Goal: Task Accomplishment & Management: Manage account settings

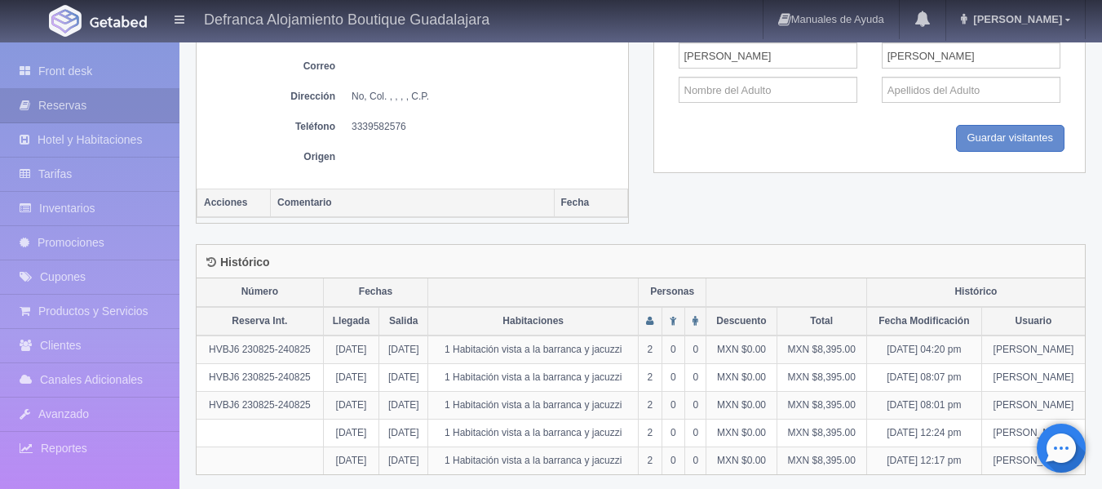
scroll to position [725, 0]
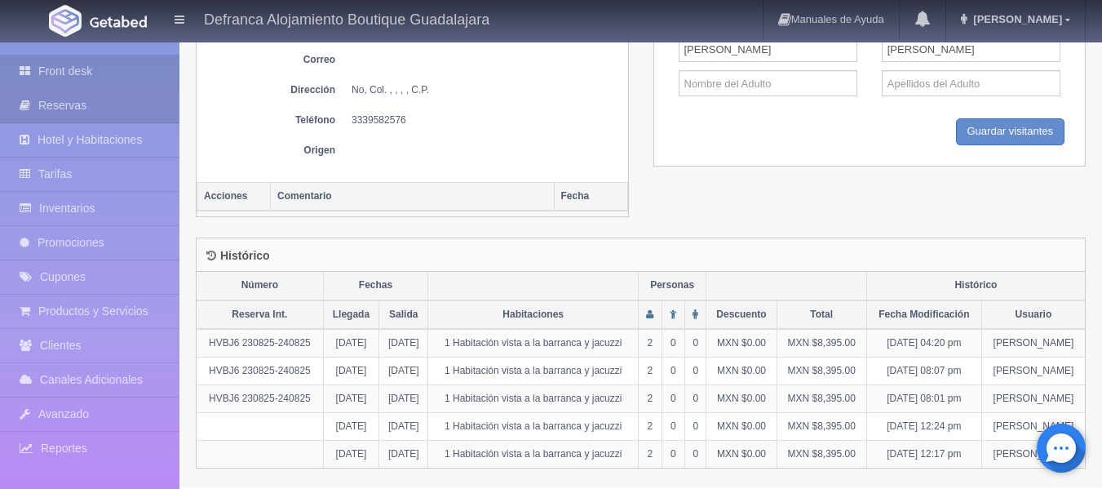
click at [86, 73] on link "Front desk" at bounding box center [89, 71] width 179 height 33
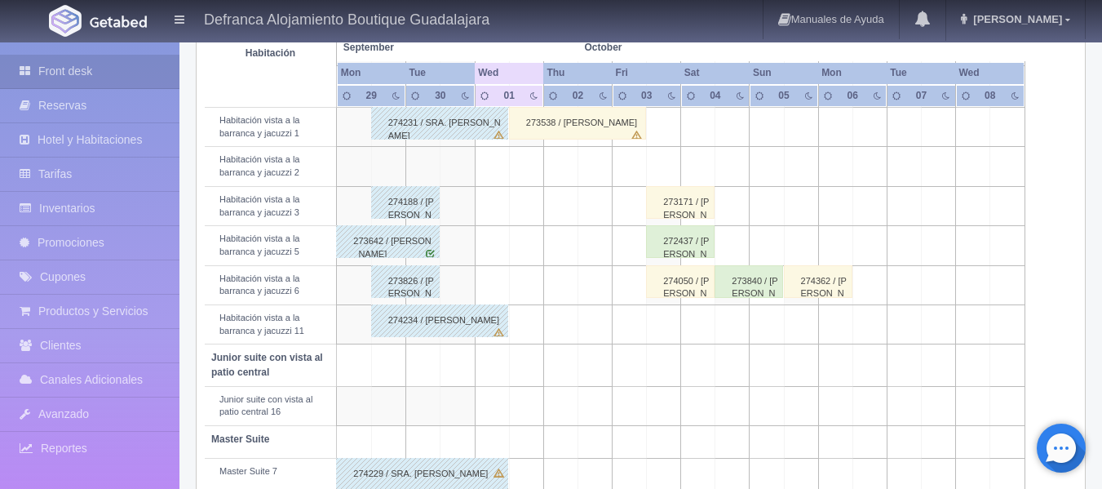
scroll to position [746, 0]
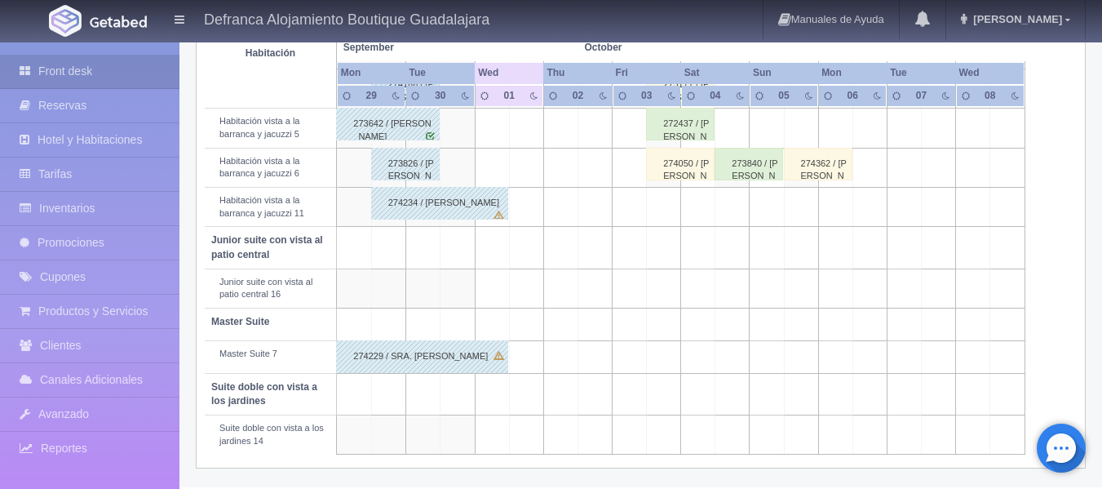
click at [416, 357] on div "274229 / [PERSON_NAME]" at bounding box center [422, 356] width 172 height 33
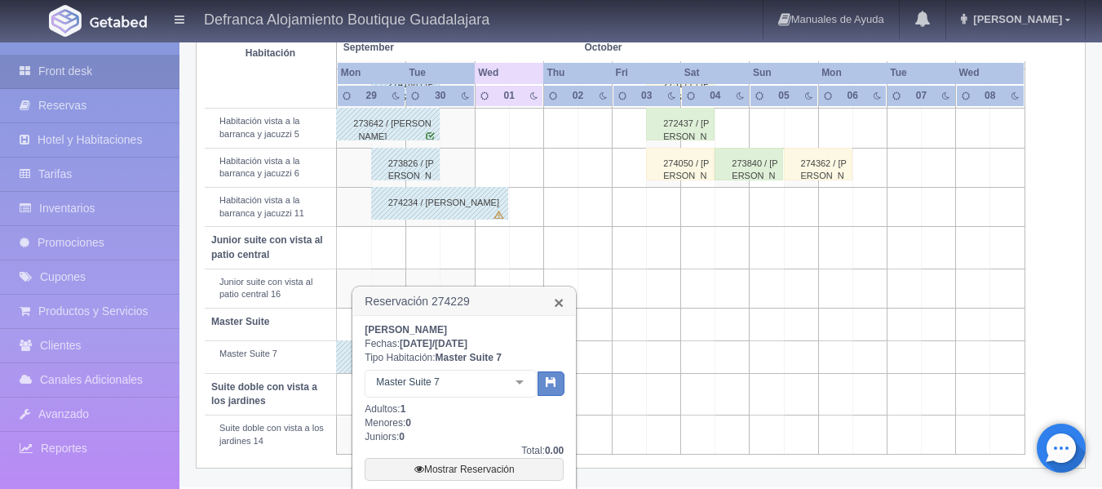
click at [560, 303] on link "×" at bounding box center [559, 302] width 10 height 17
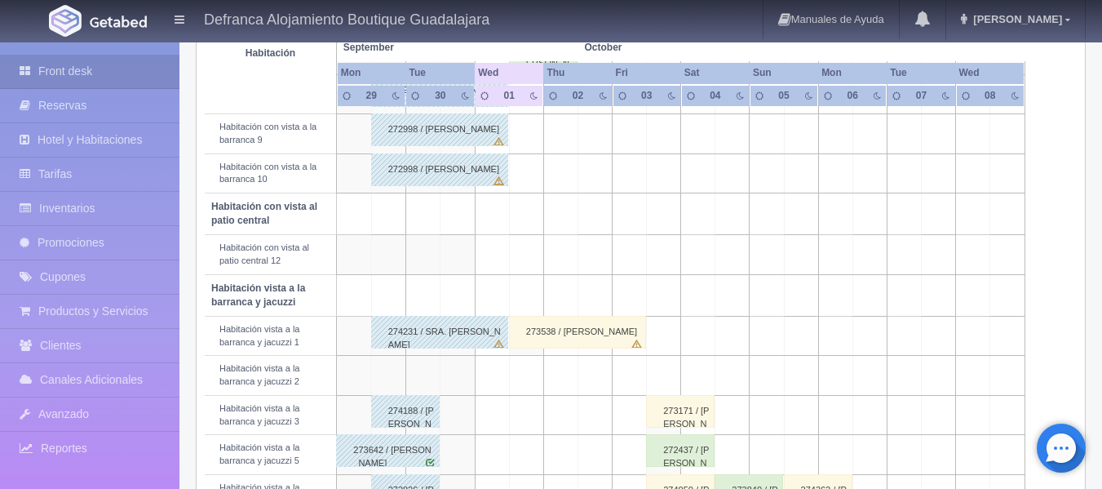
scroll to position [338, 0]
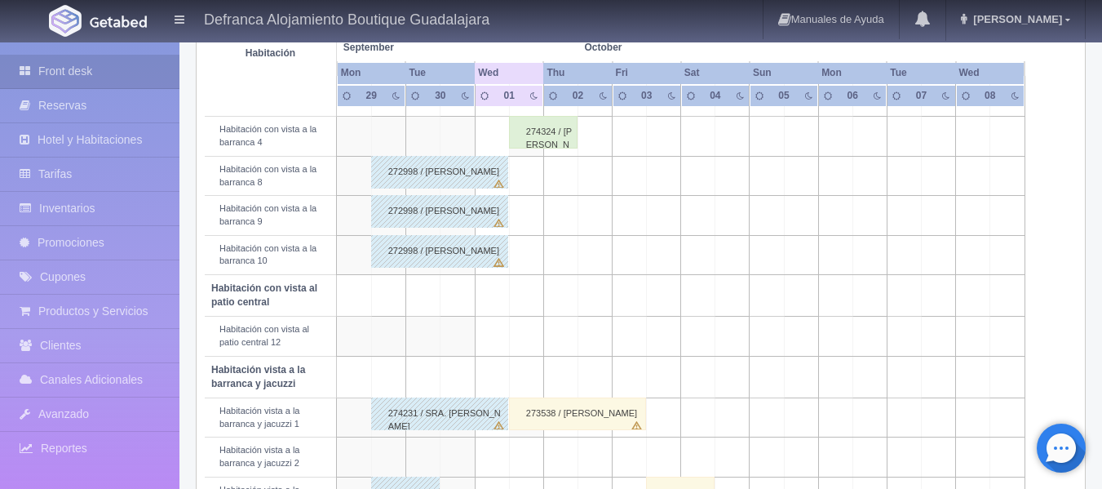
click at [544, 423] on div "273538 / [PERSON_NAME]" at bounding box center [577, 413] width 137 height 33
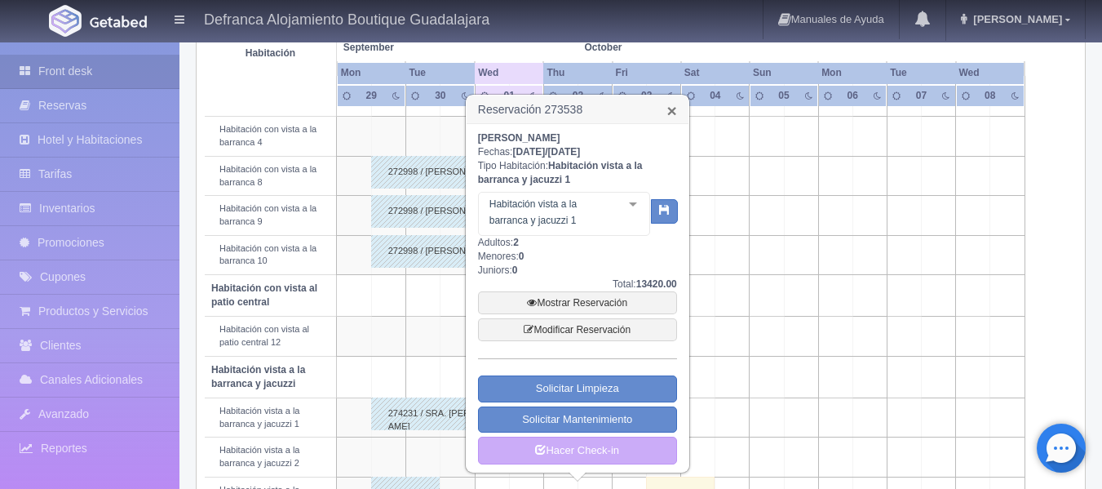
click at [671, 109] on link "×" at bounding box center [672, 110] width 10 height 17
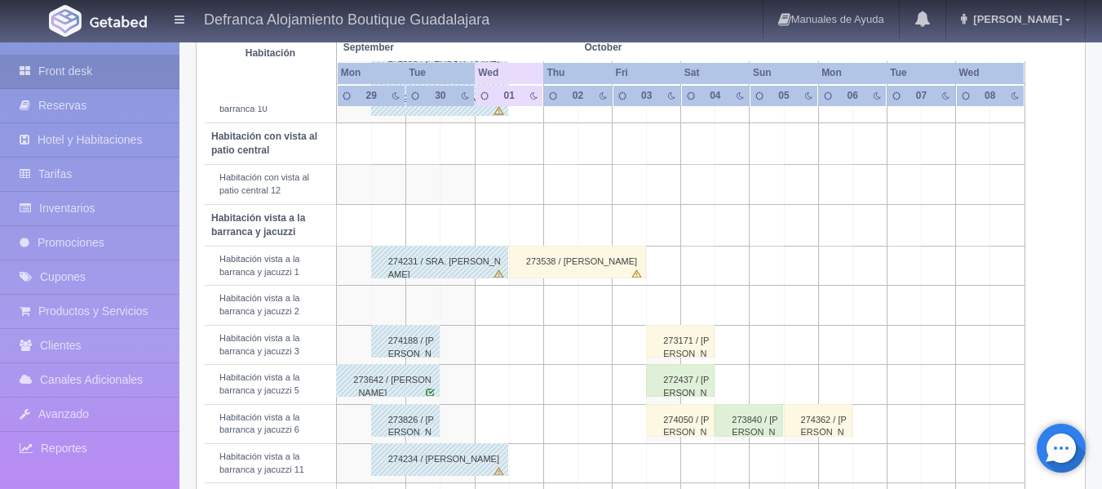
scroll to position [501, 0]
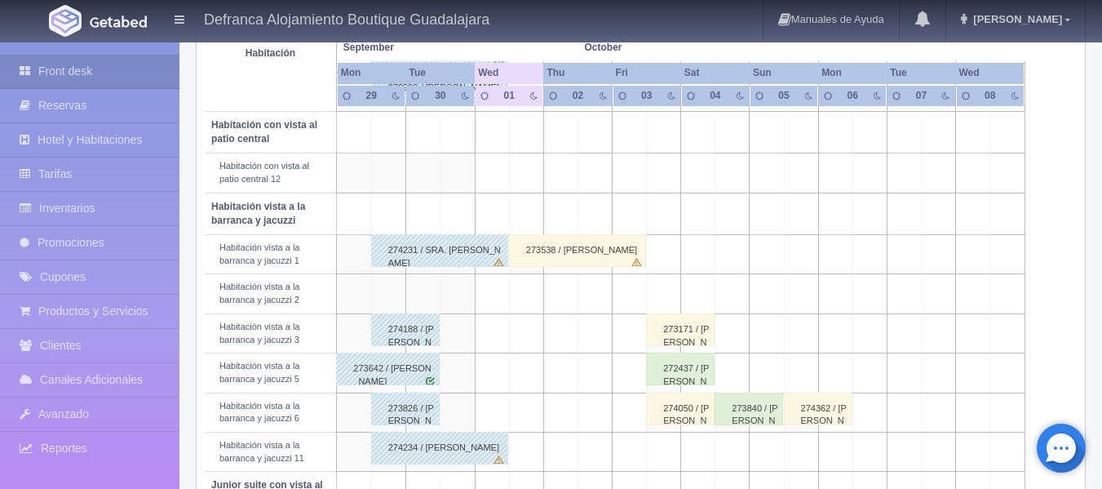
click at [544, 257] on div "273538 / [PERSON_NAME]" at bounding box center [577, 250] width 137 height 33
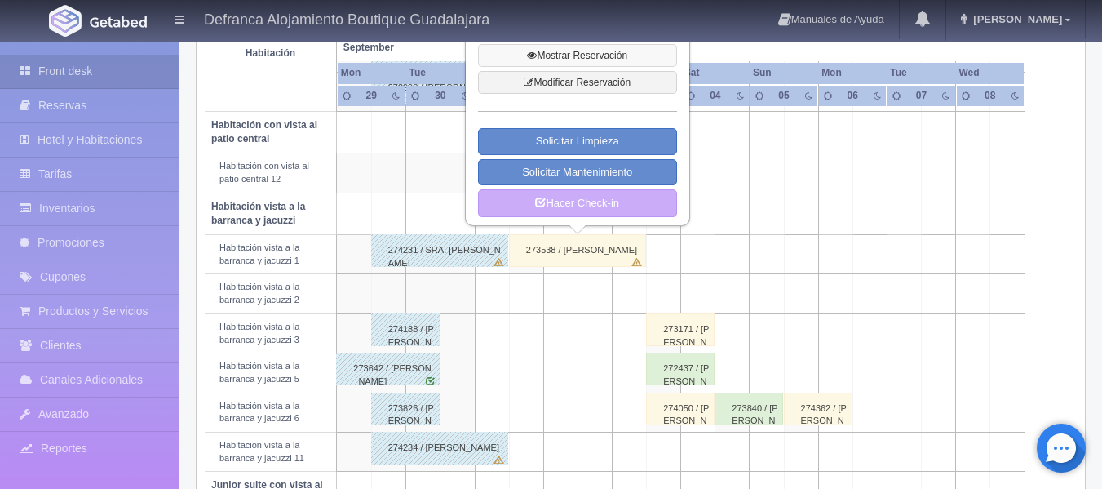
click at [562, 55] on link "Mostrar Reservación" at bounding box center [577, 55] width 199 height 23
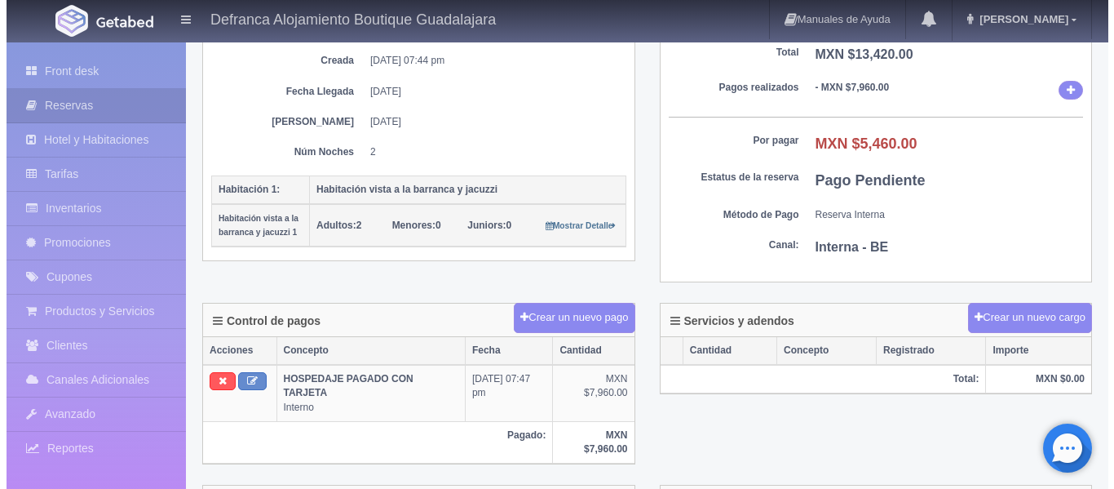
scroll to position [325, 0]
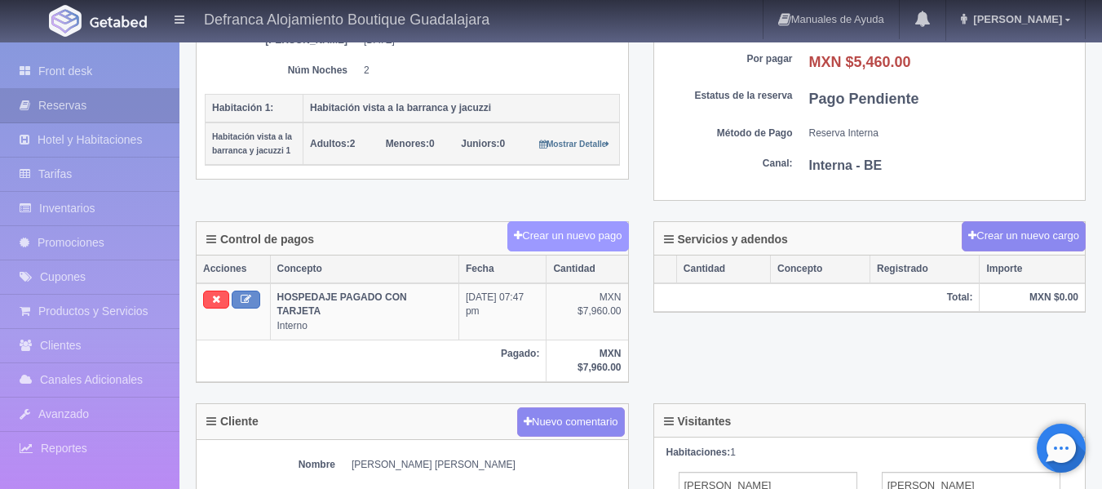
click at [538, 239] on button "Crear un nuevo pago" at bounding box center [567, 236] width 121 height 30
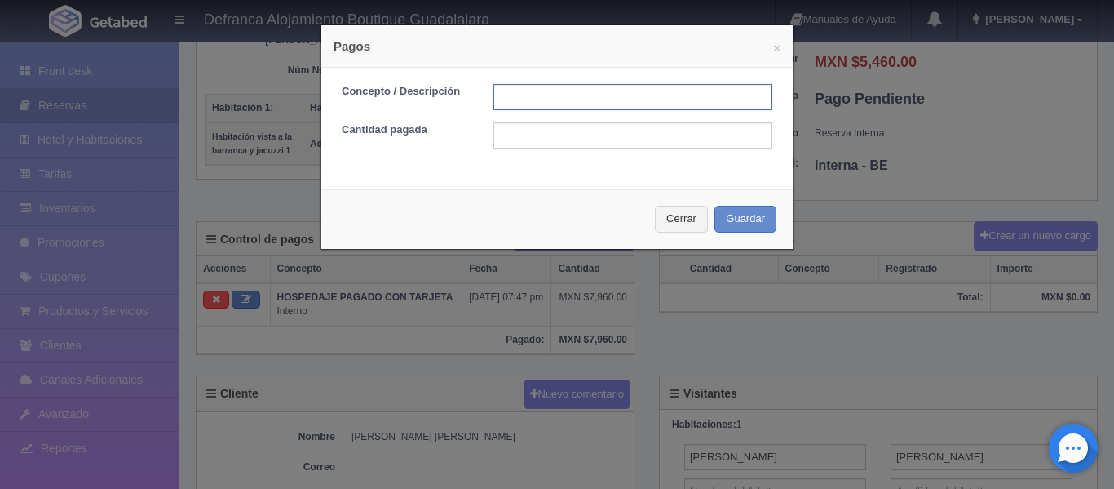
click at [595, 98] on input "text" at bounding box center [633, 97] width 279 height 26
type input "TRANSFERENCIA"
click at [563, 138] on input "text" at bounding box center [633, 135] width 279 height 26
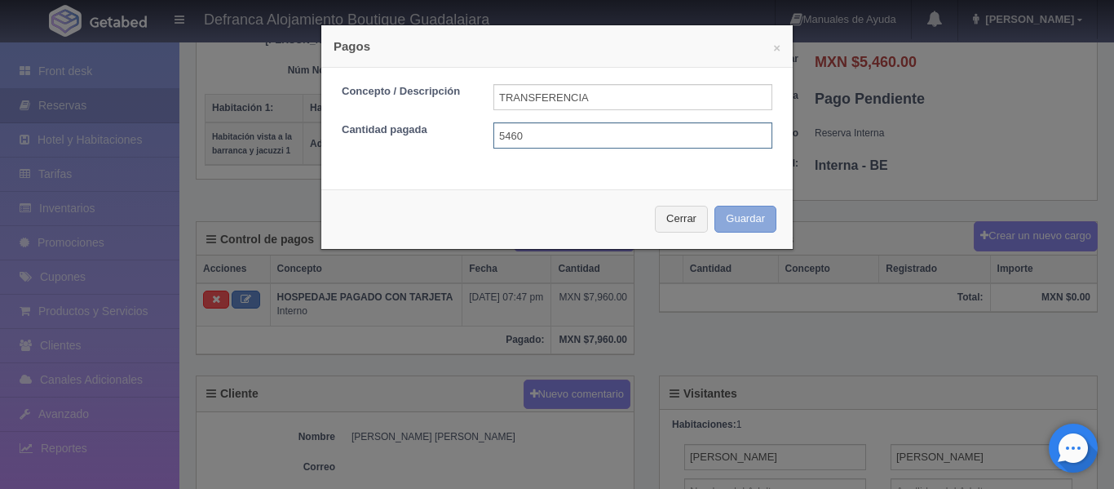
type input "5460"
click at [730, 220] on button "Guardar" at bounding box center [746, 219] width 62 height 27
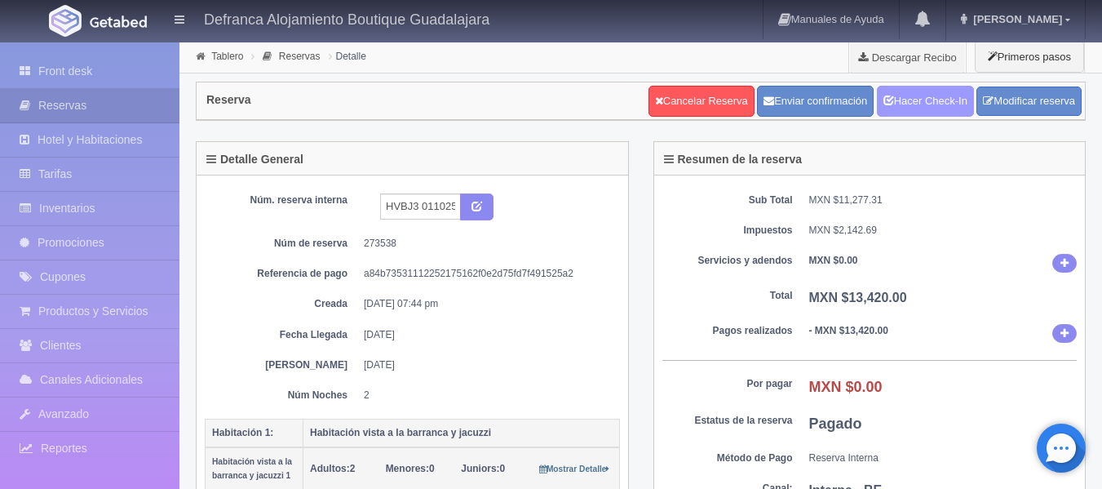
click at [916, 108] on link "Hacer Check-In" at bounding box center [925, 101] width 97 height 31
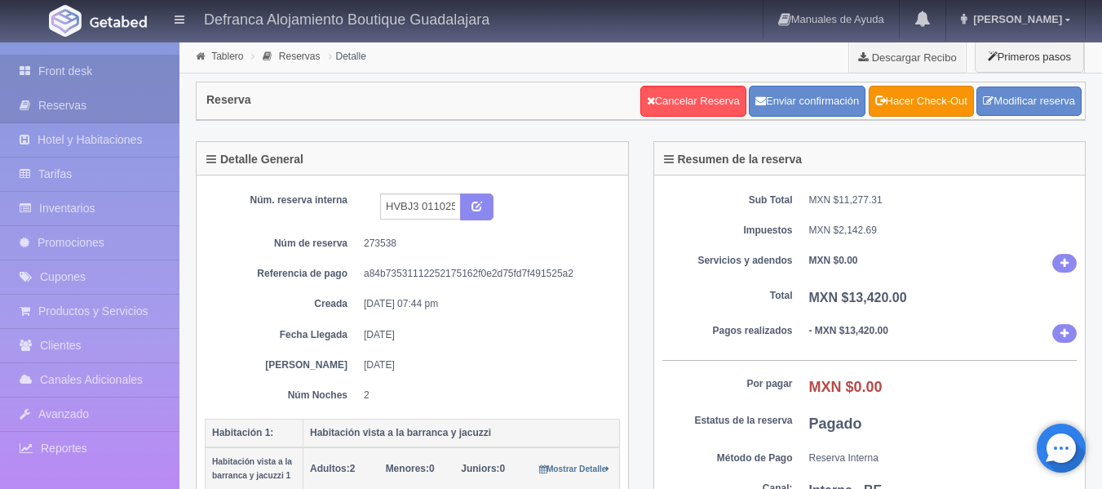
click at [56, 73] on link "Front desk" at bounding box center [89, 71] width 179 height 33
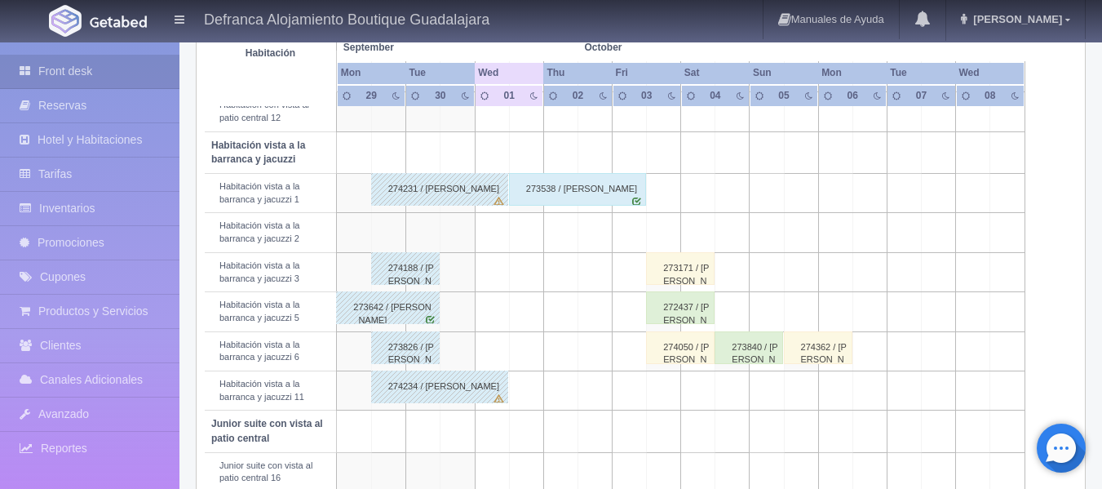
scroll to position [571, 0]
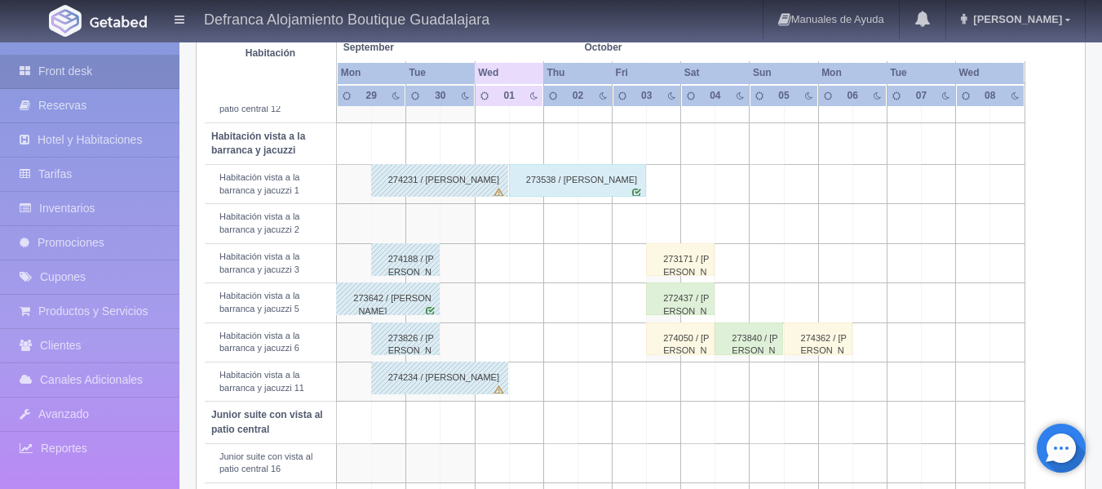
click at [683, 263] on div "273171 / [PERSON_NAME]" at bounding box center [680, 259] width 69 height 33
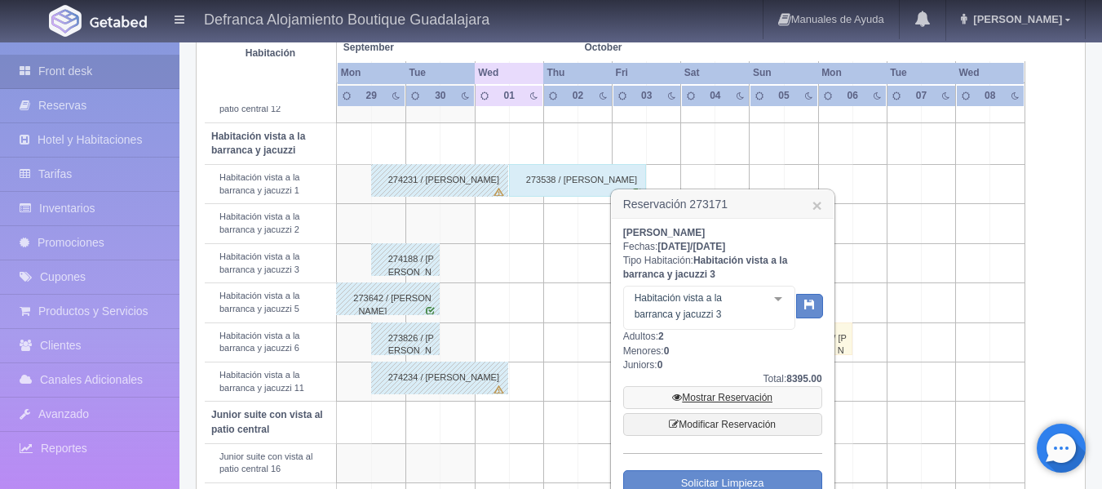
click at [703, 395] on link "Mostrar Reservación" at bounding box center [722, 397] width 199 height 23
